Goal: Obtain resource: Obtain resource

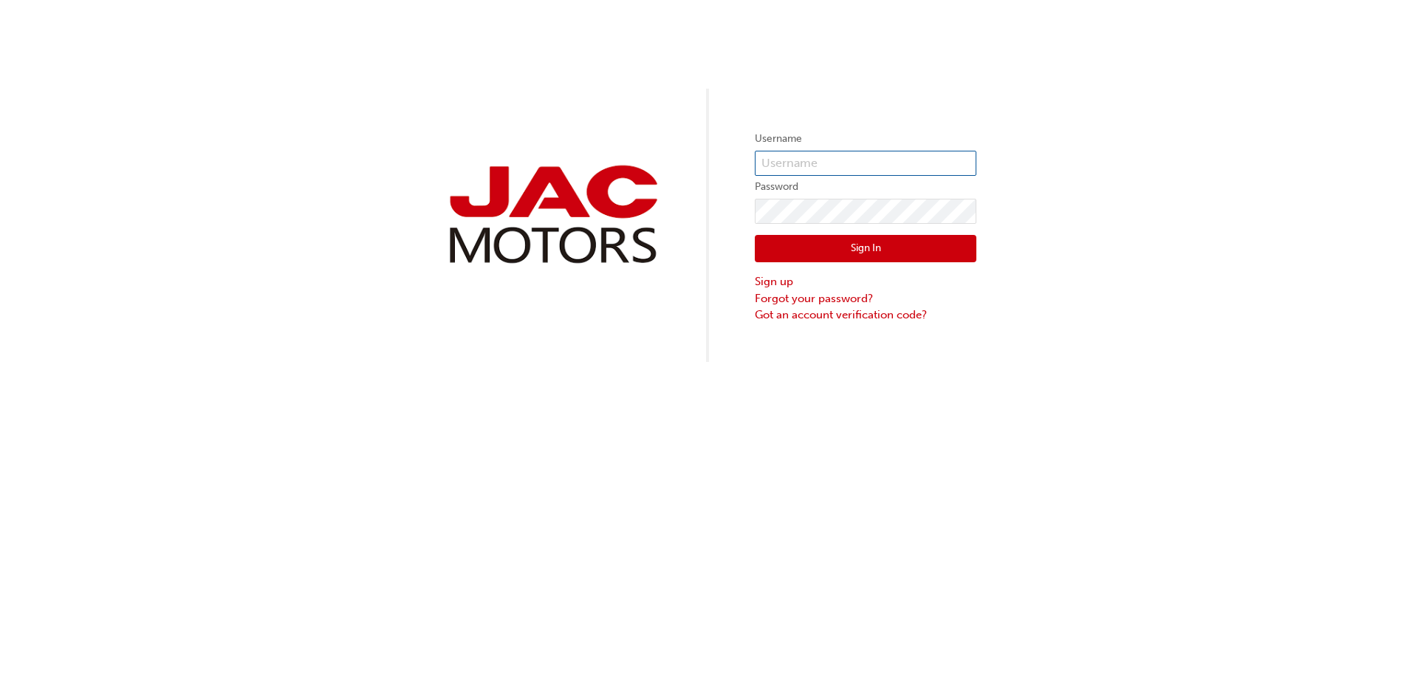
type input "CM1003"
click at [876, 239] on button "Sign In" at bounding box center [866, 249] width 222 height 28
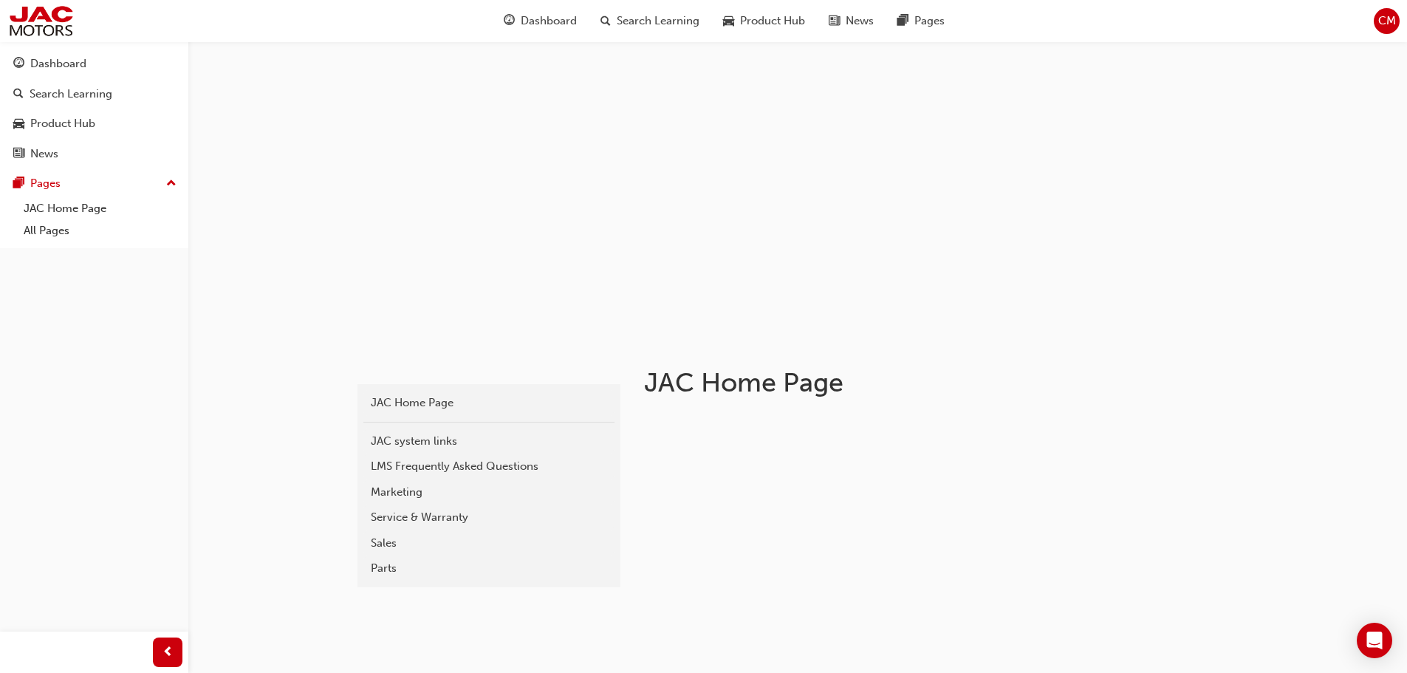
click at [454, 505] on link "Service & Warranty" at bounding box center [488, 517] width 251 height 26
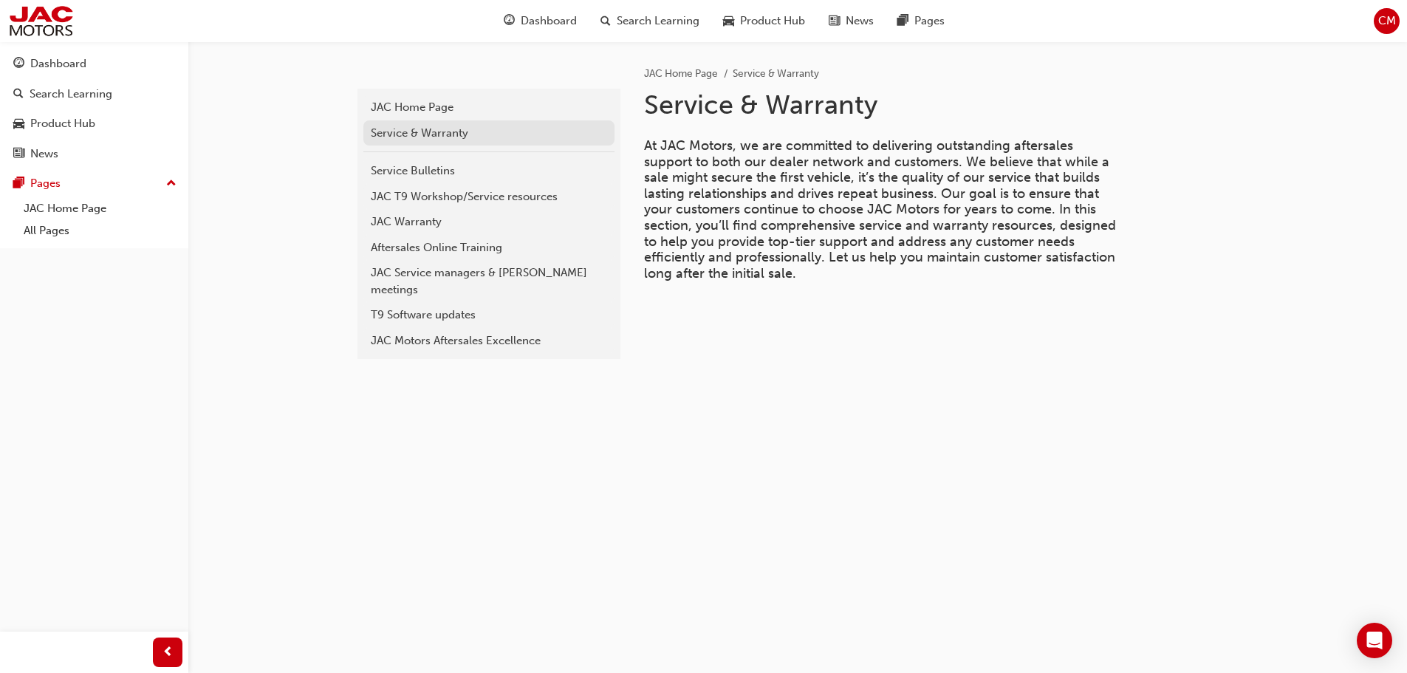
click at [458, 129] on div "Service & Warranty" at bounding box center [489, 133] width 236 height 17
click at [433, 218] on div "JAC Warranty" at bounding box center [489, 221] width 236 height 17
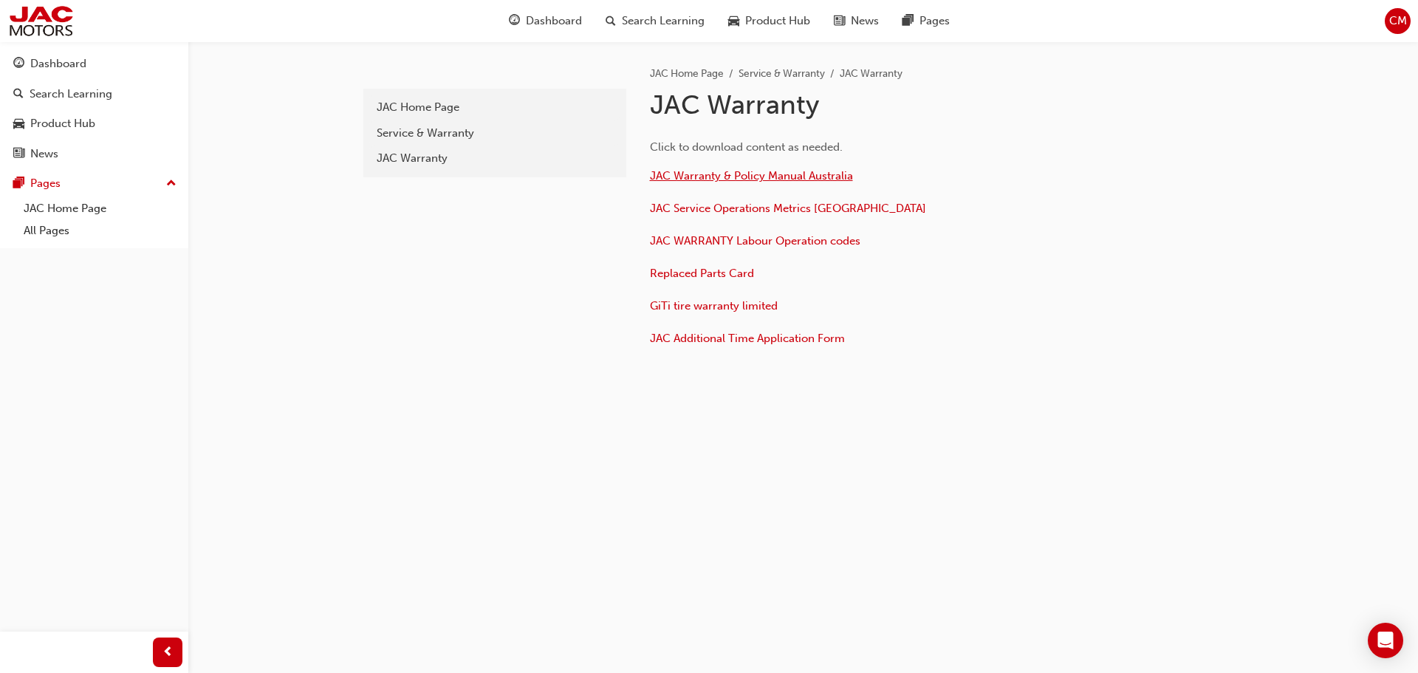
click at [736, 173] on span "JAC Warranty & Policy Manual Australia" at bounding box center [751, 175] width 203 height 13
